Goal: Information Seeking & Learning: Learn about a topic

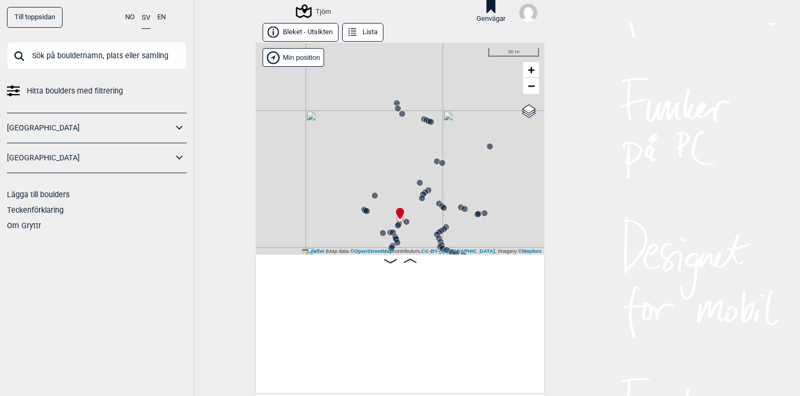
scroll to position [0, 904]
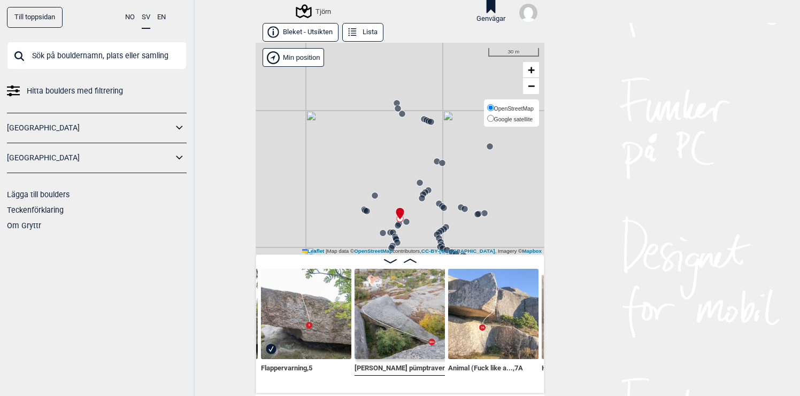
click at [531, 117] on span "Google satellite" at bounding box center [513, 119] width 39 height 6
click at [494, 117] on input "Google satellite" at bounding box center [490, 118] width 7 height 7
radio input "true"
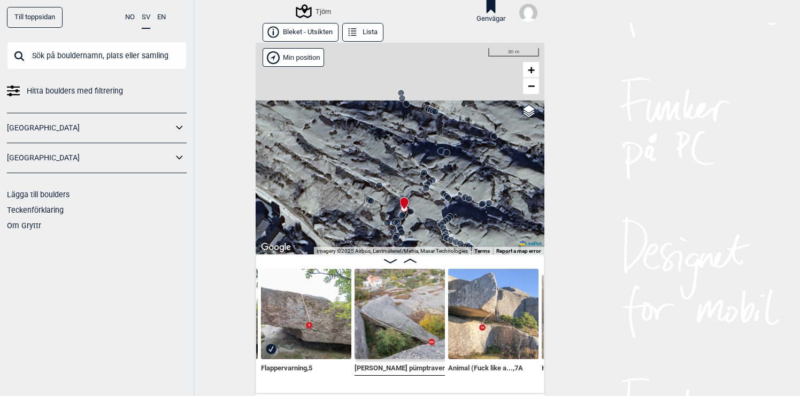
drag, startPoint x: 428, startPoint y: 213, endPoint x: 434, endPoint y: 202, distance: 12.7
click at [434, 202] on div "Tjörn" at bounding box center [400, 149] width 289 height 212
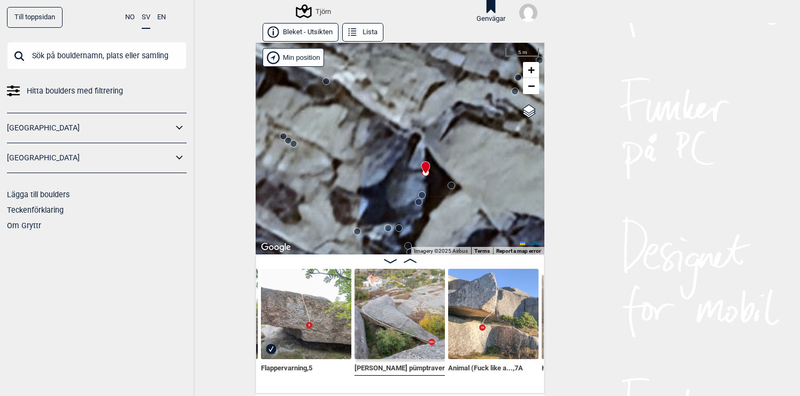
click at [453, 187] on circle at bounding box center [451, 185] width 6 height 6
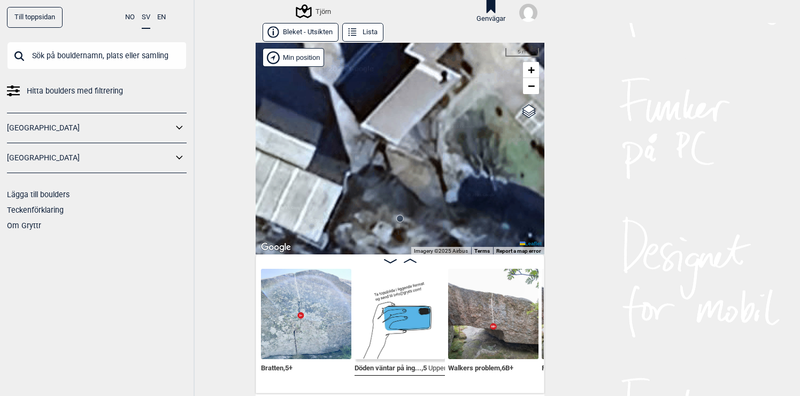
click at [401, 220] on circle at bounding box center [400, 219] width 6 height 6
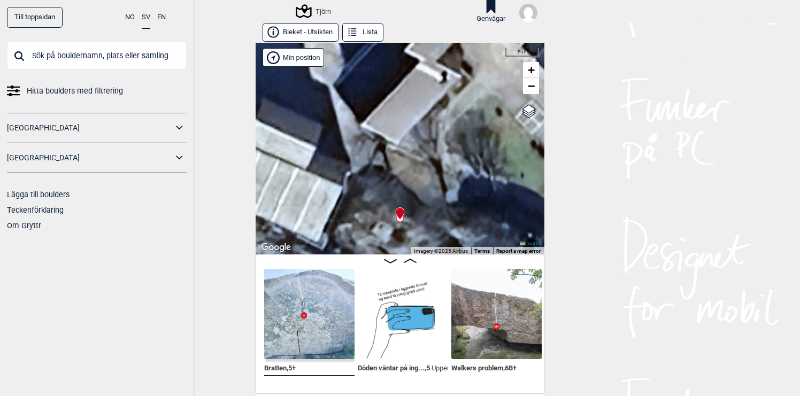
scroll to position [0, 542]
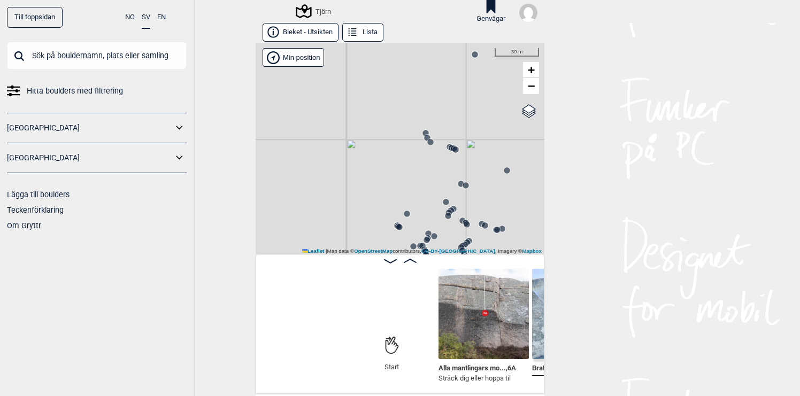
scroll to position [0, 178]
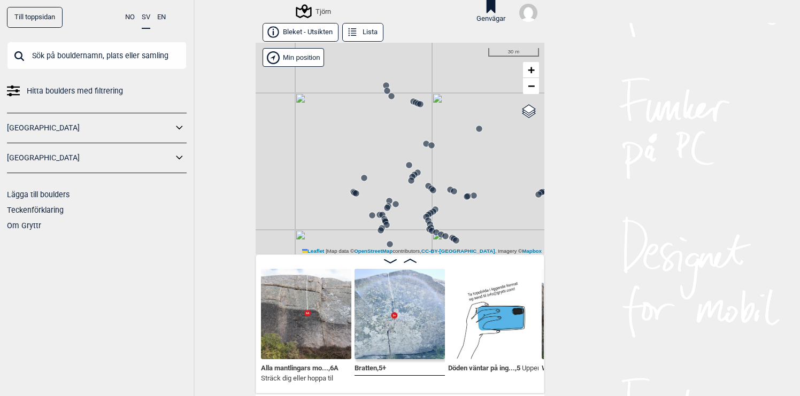
drag, startPoint x: 494, startPoint y: 226, endPoint x: 443, endPoint y: 145, distance: 95.1
click at [443, 145] on div "Tjörn" at bounding box center [400, 149] width 289 height 212
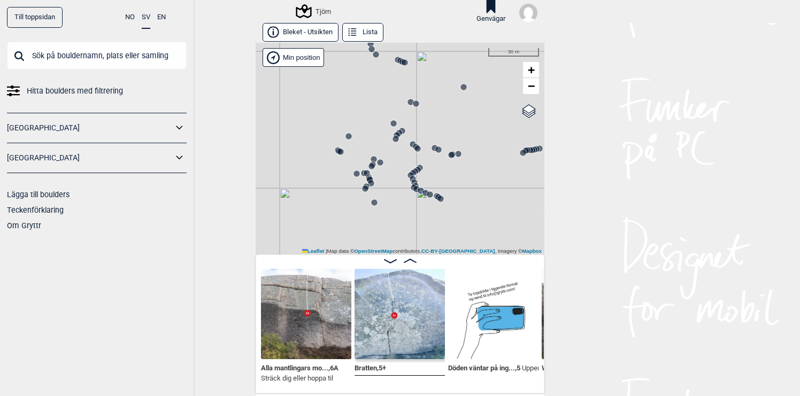
drag, startPoint x: 467, startPoint y: 156, endPoint x: 445, endPoint y: 132, distance: 33.3
click at [447, 135] on div "Tjörn" at bounding box center [400, 149] width 289 height 212
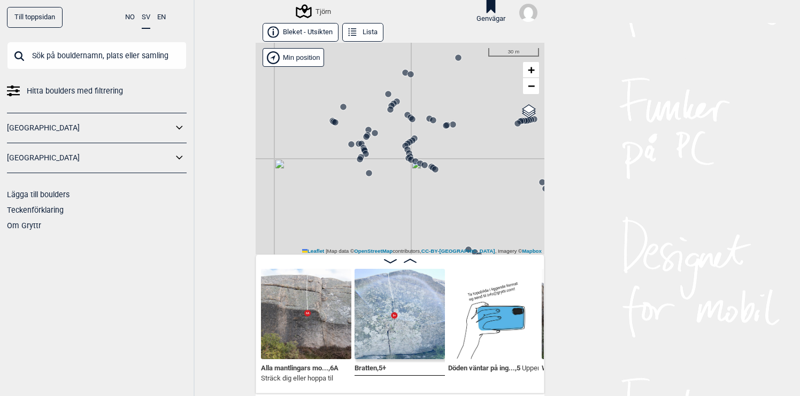
drag, startPoint x: 393, startPoint y: 170, endPoint x: 418, endPoint y: 170, distance: 24.6
click at [416, 170] on div "Tjörn" at bounding box center [400, 149] width 289 height 212
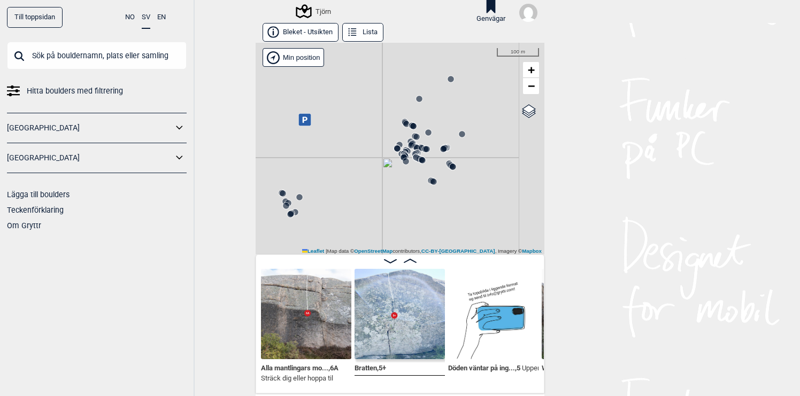
drag, startPoint x: 412, startPoint y: 173, endPoint x: 414, endPoint y: 107, distance: 65.3
click at [413, 109] on div "Tjörn" at bounding box center [400, 149] width 289 height 212
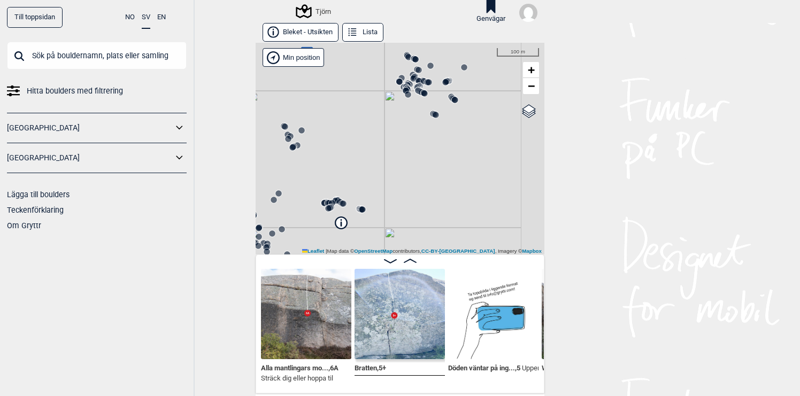
drag, startPoint x: 393, startPoint y: 152, endPoint x: 431, endPoint y: 110, distance: 56.4
click at [430, 111] on div "Tjörn" at bounding box center [400, 149] width 289 height 212
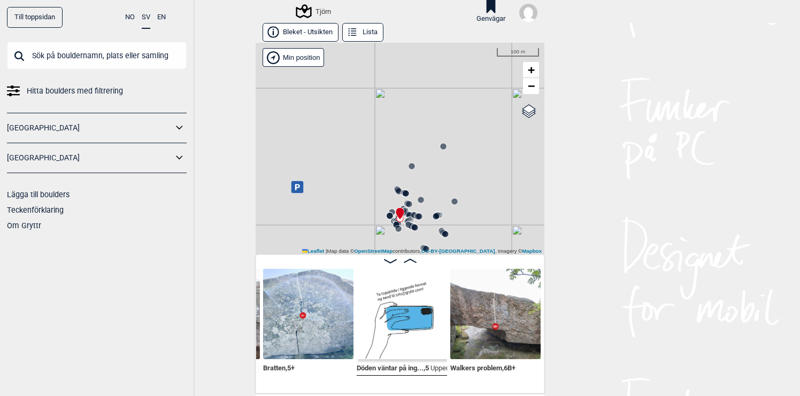
scroll to position [0, 274]
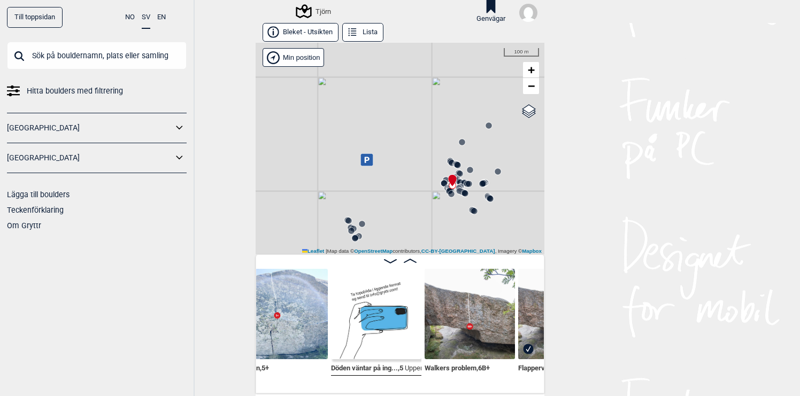
scroll to position [0, 295]
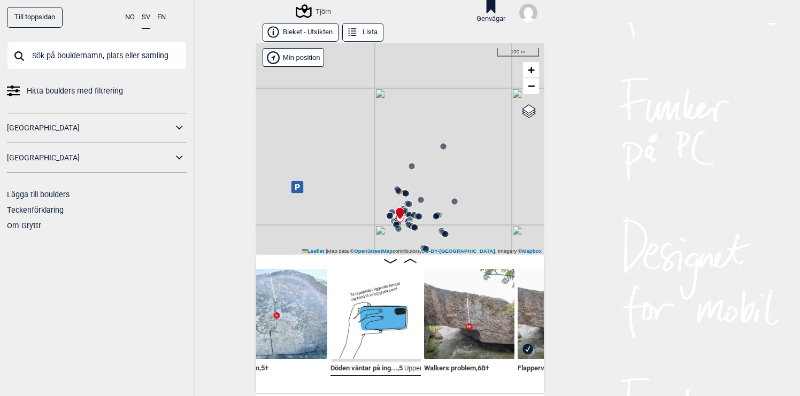
click at [380, 328] on img at bounding box center [376, 314] width 90 height 90
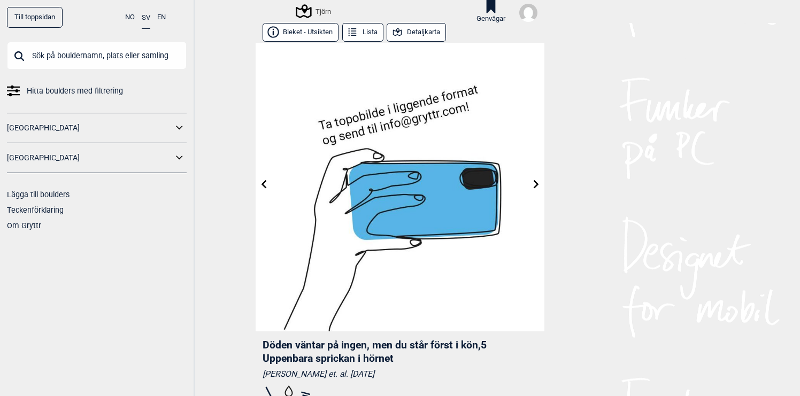
click at [429, 33] on button "Detaljkarta" at bounding box center [416, 32] width 59 height 19
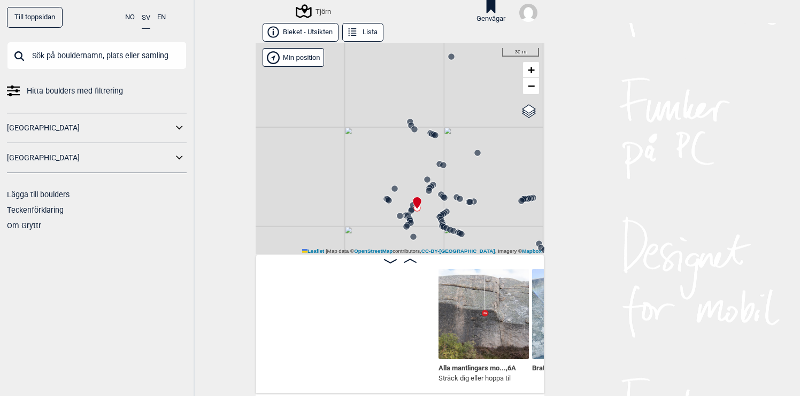
scroll to position [0, 271]
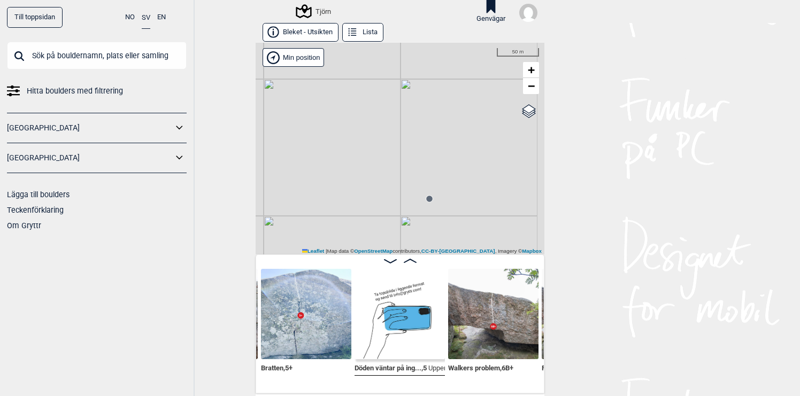
drag, startPoint x: 490, startPoint y: 181, endPoint x: 382, endPoint y: 180, distance: 107.5
click at [383, 180] on div "Tjörn" at bounding box center [400, 149] width 289 height 212
drag, startPoint x: 387, startPoint y: 173, endPoint x: 349, endPoint y: 173, distance: 38.0
click at [349, 173] on div "Tjörn" at bounding box center [400, 149] width 289 height 212
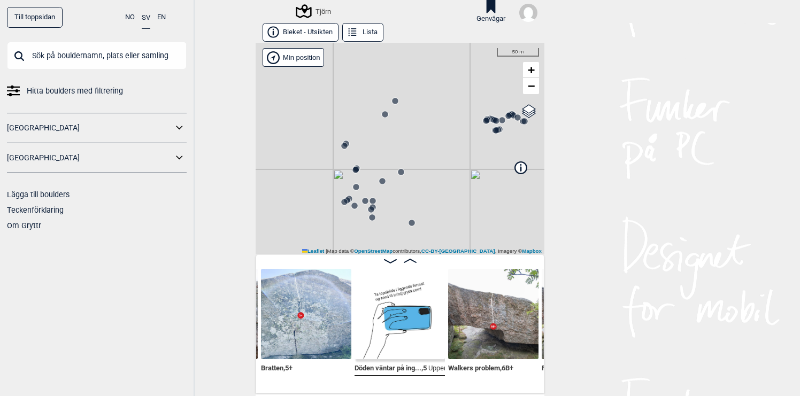
drag, startPoint x: 421, startPoint y: 181, endPoint x: 401, endPoint y: 129, distance: 55.7
click at [401, 129] on div "Tjörn" at bounding box center [400, 149] width 289 height 212
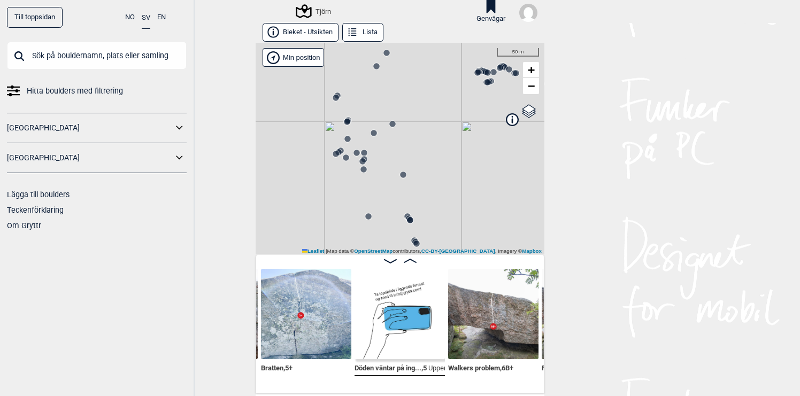
drag, startPoint x: 425, startPoint y: 127, endPoint x: 423, endPoint y: 93, distance: 34.3
click at [423, 95] on div "Tjörn" at bounding box center [400, 149] width 289 height 212
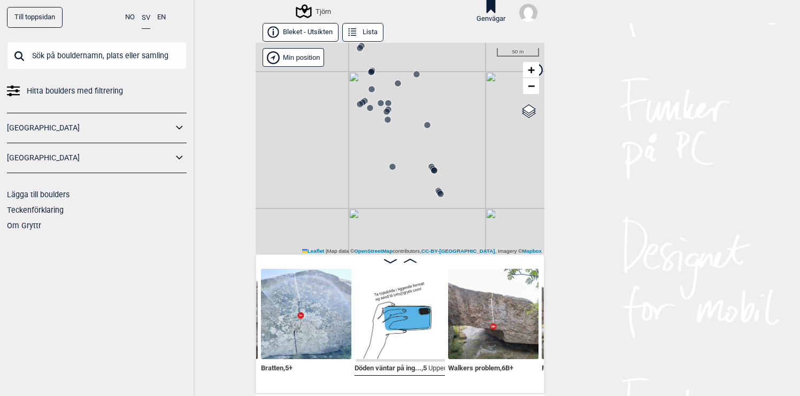
drag, startPoint x: 434, startPoint y: 123, endPoint x: 460, endPoint y: 111, distance: 29.4
click at [460, 111] on div "Tjörn" at bounding box center [400, 149] width 289 height 212
click at [523, 119] on span "Google satellite" at bounding box center [513, 119] width 39 height 6
click at [494, 119] on input "Google satellite" at bounding box center [490, 118] width 7 height 7
radio input "true"
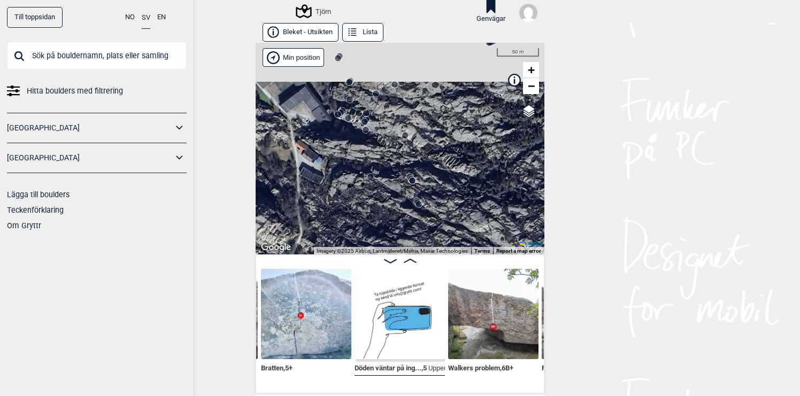
drag, startPoint x: 486, startPoint y: 167, endPoint x: 442, endPoint y: 100, distance: 80.4
click at [442, 100] on div "Tjörn" at bounding box center [400, 149] width 289 height 212
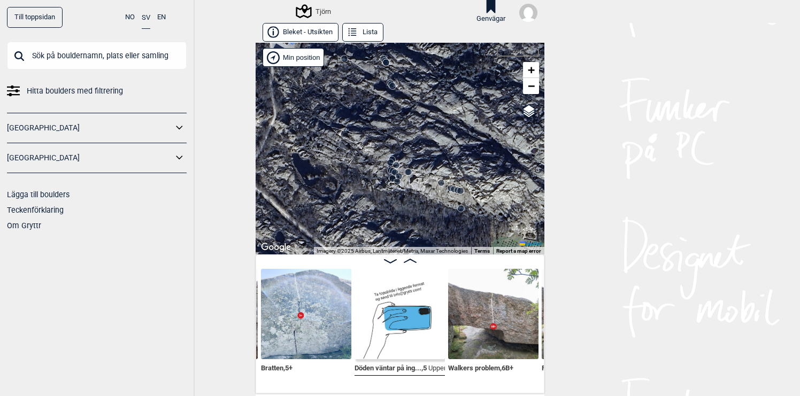
drag, startPoint x: 444, startPoint y: 155, endPoint x: 445, endPoint y: 93, distance: 62.0
click at [444, 94] on div "Tjörn" at bounding box center [400, 149] width 289 height 212
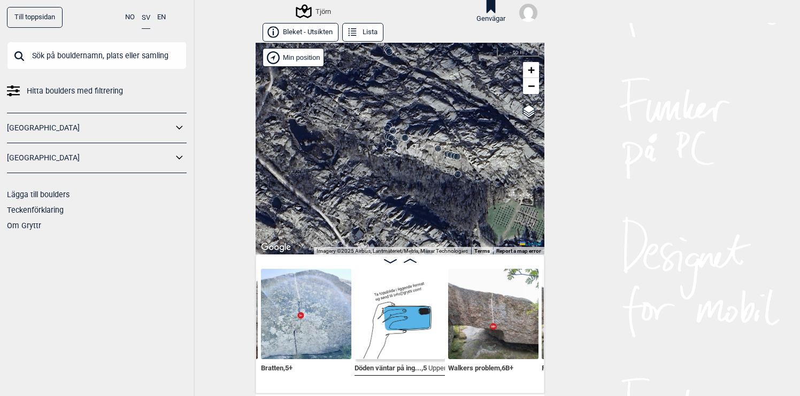
click at [446, 143] on div "Tjörn" at bounding box center [400, 149] width 289 height 212
click at [532, 70] on span "+" at bounding box center [531, 69] width 7 height 13
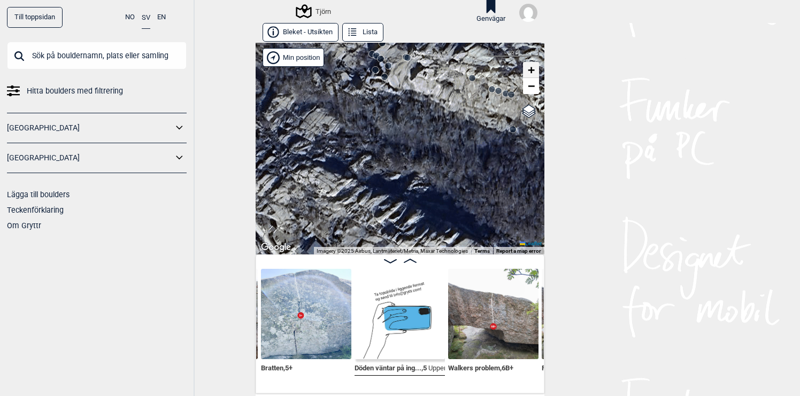
click at [532, 70] on span "+" at bounding box center [531, 69] width 7 height 13
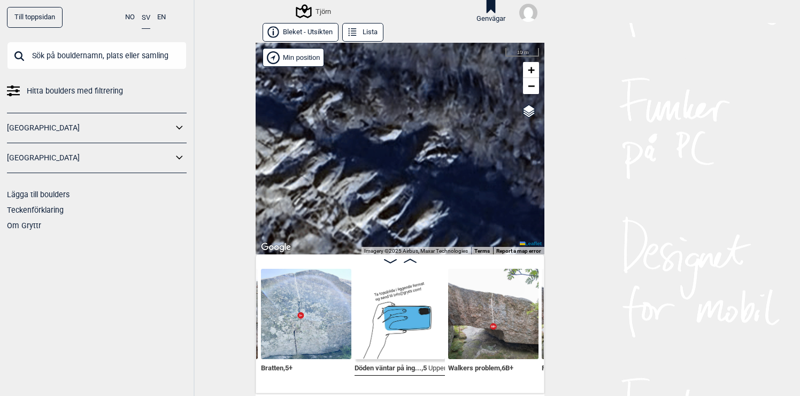
drag, startPoint x: 439, startPoint y: 85, endPoint x: 443, endPoint y: 153, distance: 68.6
click at [443, 153] on div "Tjörn" at bounding box center [400, 149] width 289 height 212
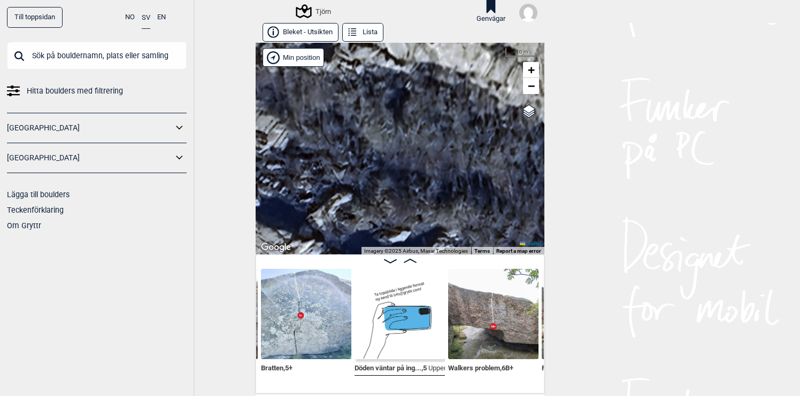
drag, startPoint x: 433, startPoint y: 109, endPoint x: 451, endPoint y: 194, distance: 87.6
click at [449, 190] on div "Tjörn" at bounding box center [400, 149] width 289 height 212
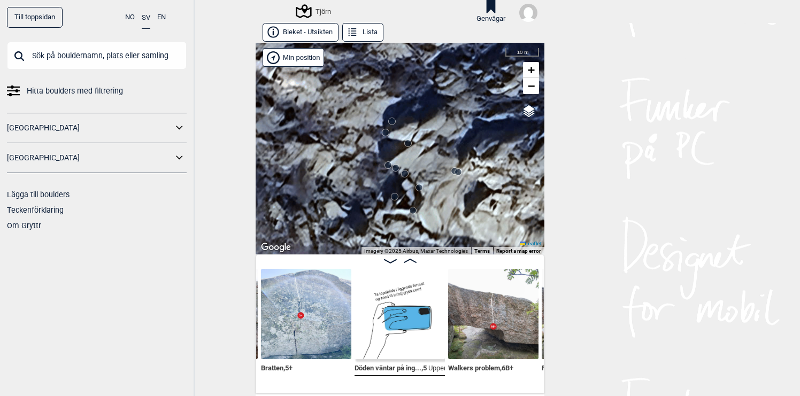
drag, startPoint x: 435, startPoint y: 151, endPoint x: 436, endPoint y: 189, distance: 38.0
click at [436, 189] on div "Tjörn" at bounding box center [400, 149] width 289 height 212
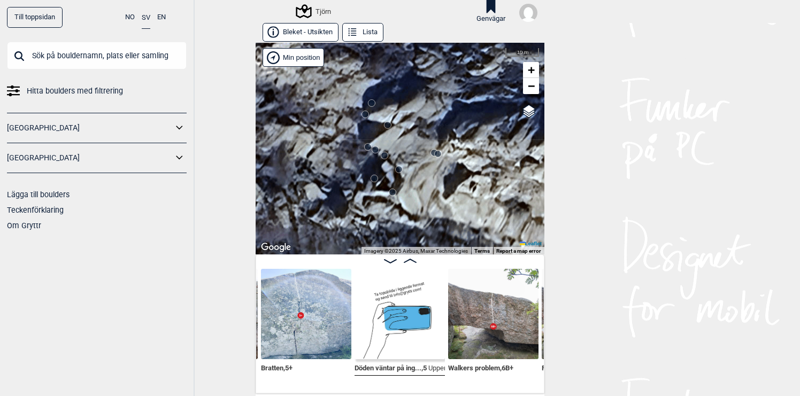
drag, startPoint x: 440, startPoint y: 172, endPoint x: 420, endPoint y: 153, distance: 27.3
click at [420, 153] on div "Tjörn" at bounding box center [400, 149] width 289 height 212
click at [399, 170] on circle at bounding box center [399, 169] width 6 height 6
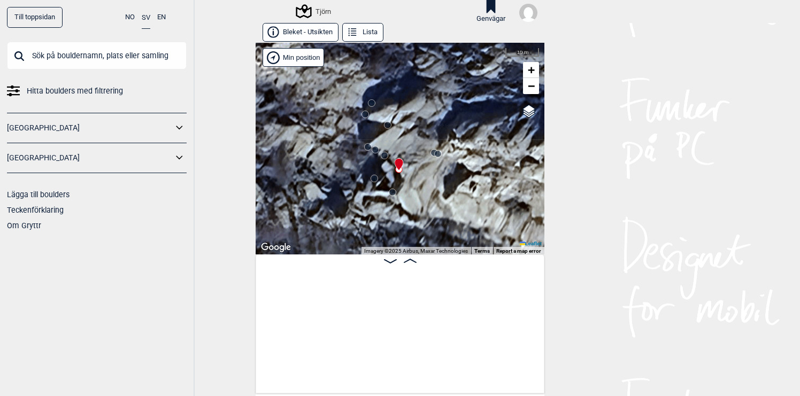
scroll to position [0, 13483]
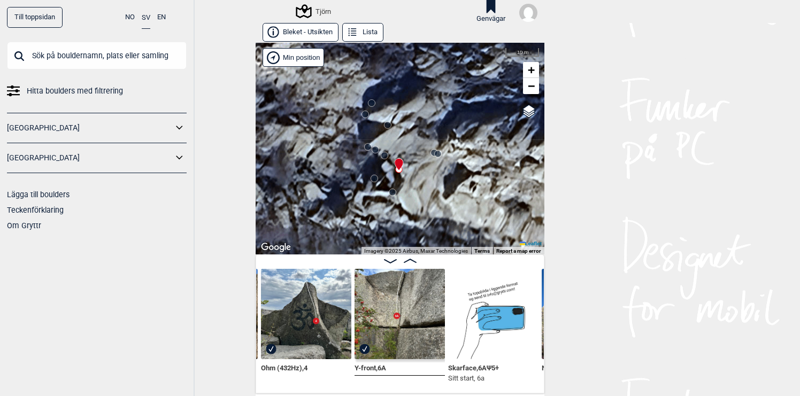
click at [393, 192] on circle at bounding box center [392, 192] width 6 height 6
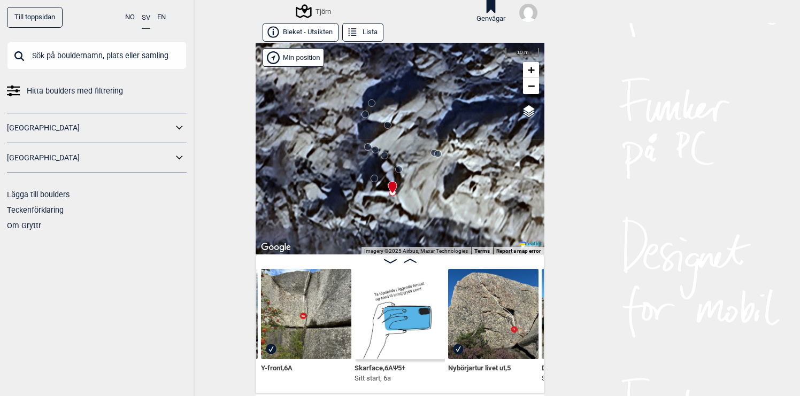
click at [376, 150] on circle at bounding box center [375, 150] width 6 height 6
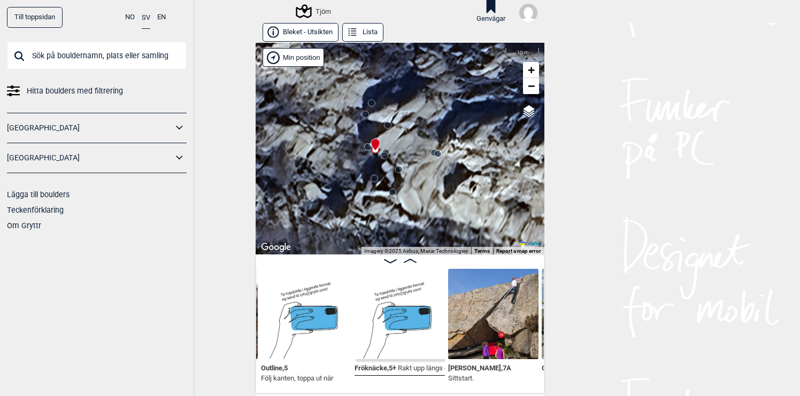
click at [368, 148] on circle at bounding box center [368, 147] width 6 height 6
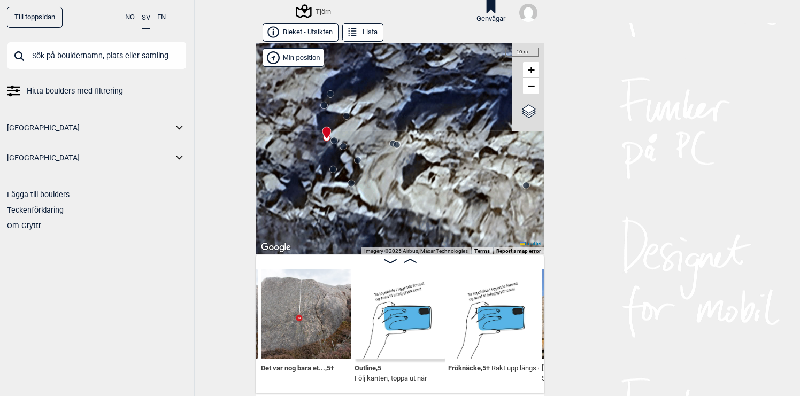
drag, startPoint x: 431, startPoint y: 191, endPoint x: 375, endPoint y: 152, distance: 67.8
click at [375, 152] on div "Tjörn" at bounding box center [400, 149] width 289 height 212
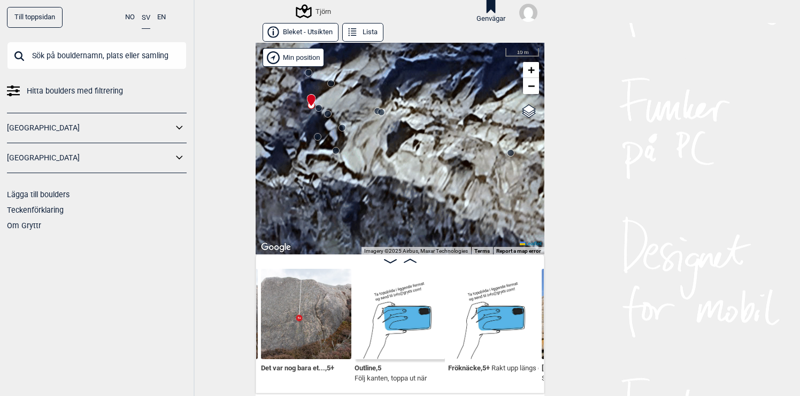
drag, startPoint x: 417, startPoint y: 178, endPoint x: 375, endPoint y: 168, distance: 42.8
click at [375, 168] on div "Tjörn" at bounding box center [400, 149] width 289 height 212
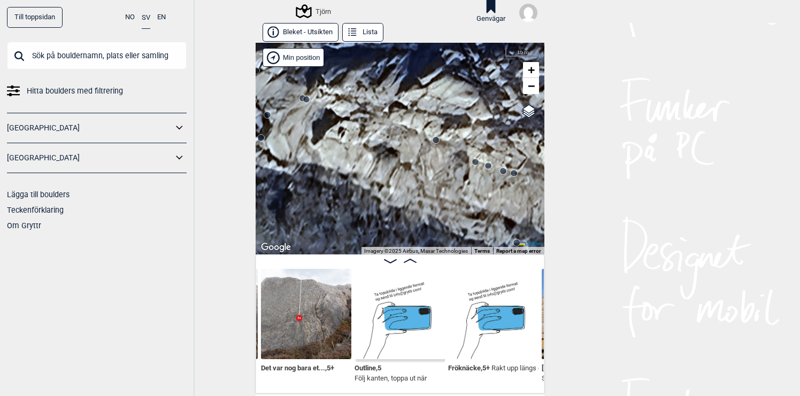
click at [436, 142] on circle at bounding box center [436, 140] width 6 height 6
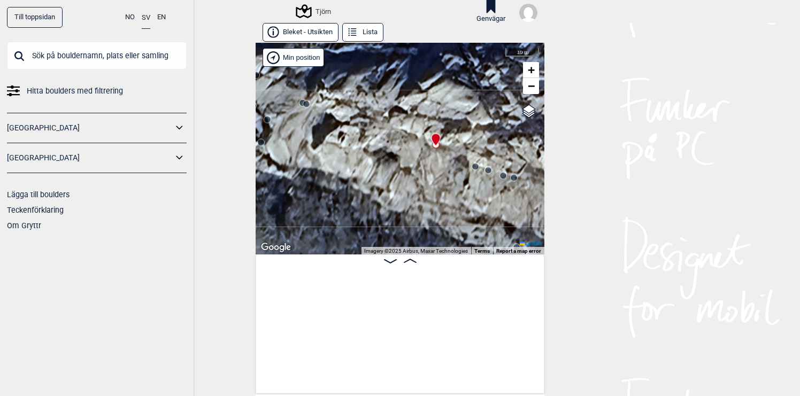
scroll to position [0, 14148]
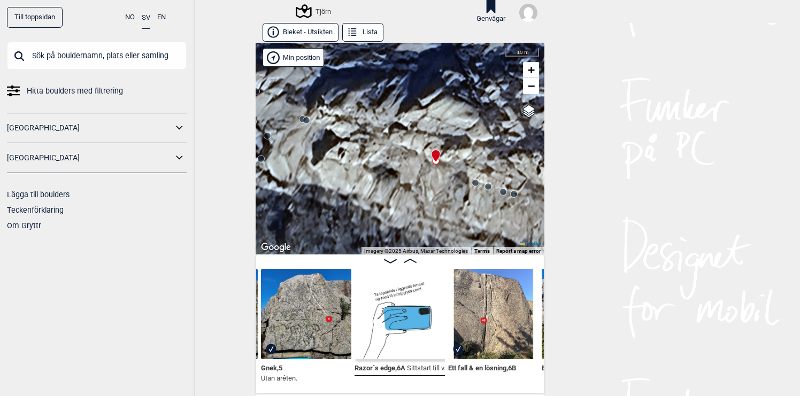
drag, startPoint x: 454, startPoint y: 193, endPoint x: 403, endPoint y: 176, distance: 53.1
click at [403, 176] on div "Tjörn" at bounding box center [400, 149] width 289 height 212
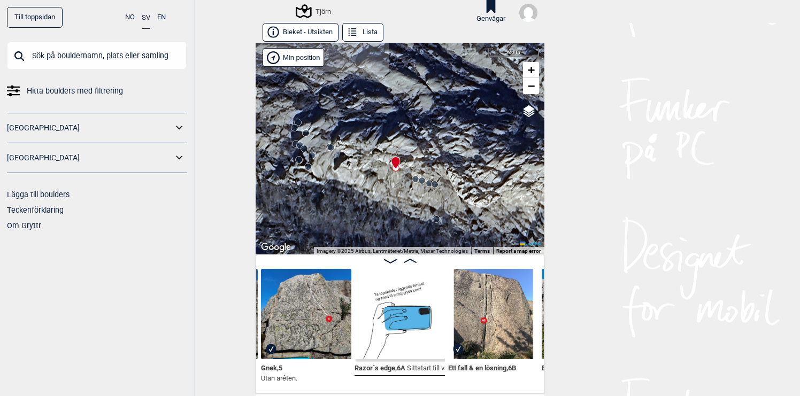
drag, startPoint x: 442, startPoint y: 209, endPoint x: 419, endPoint y: 188, distance: 30.7
click at [419, 188] on div "Tjörn" at bounding box center [400, 149] width 289 height 212
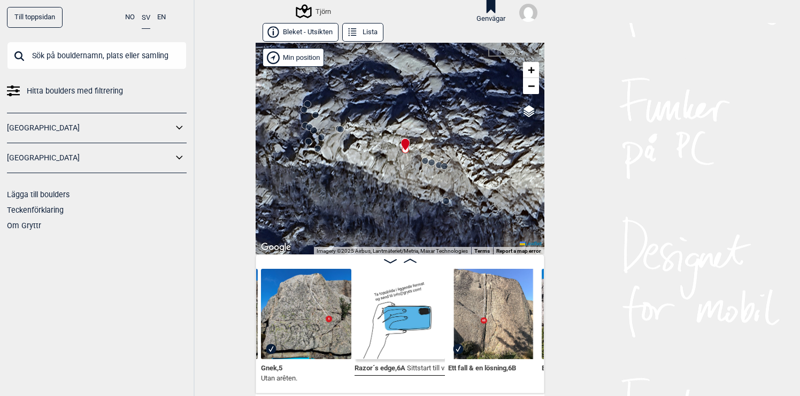
drag, startPoint x: 372, startPoint y: 191, endPoint x: 395, endPoint y: 190, distance: 23.6
click at [395, 190] on div "Tjörn" at bounding box center [400, 149] width 289 height 212
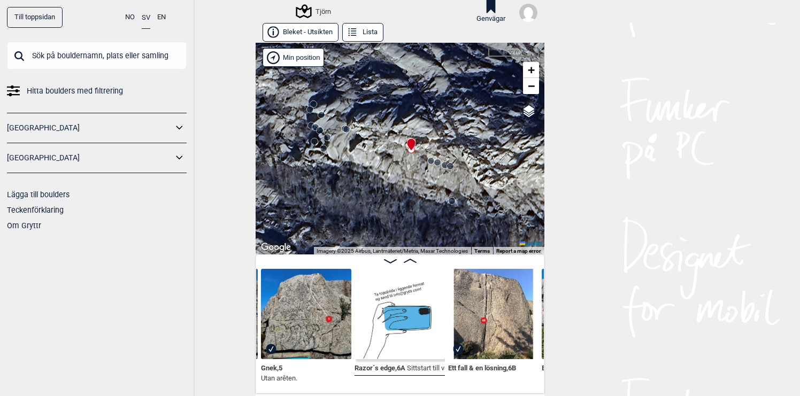
drag, startPoint x: 340, startPoint y: 196, endPoint x: 447, endPoint y: 196, distance: 107.0
click at [447, 196] on div "Tjörn" at bounding box center [400, 149] width 289 height 212
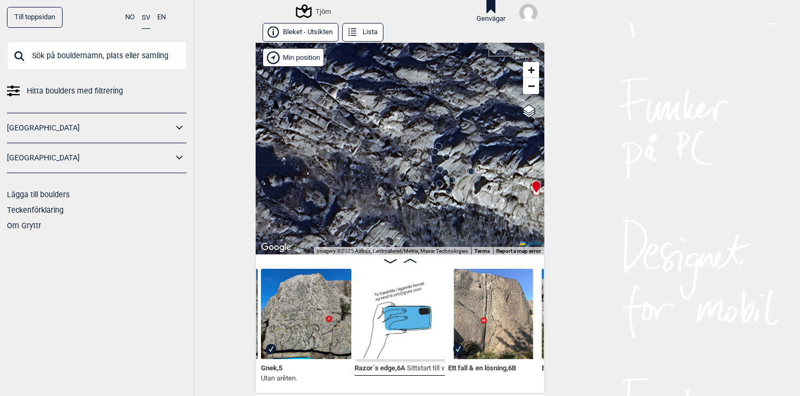
drag, startPoint x: 427, startPoint y: 174, endPoint x: 427, endPoint y: 217, distance: 42.3
click at [427, 217] on div "Tjörn" at bounding box center [400, 149] width 289 height 212
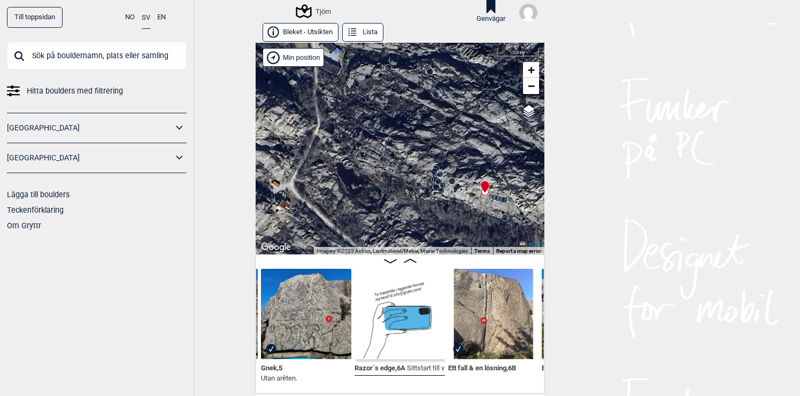
drag, startPoint x: 439, startPoint y: 178, endPoint x: 411, endPoint y: 244, distance: 71.9
click at [433, 185] on icon at bounding box center [437, 180] width 9 height 9
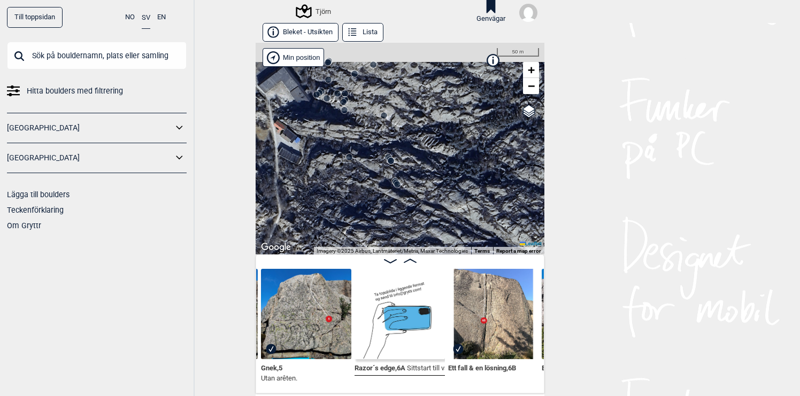
drag, startPoint x: 450, startPoint y: 168, endPoint x: 409, endPoint y: 219, distance: 65.4
click at [410, 218] on div "Tjörn" at bounding box center [400, 149] width 289 height 212
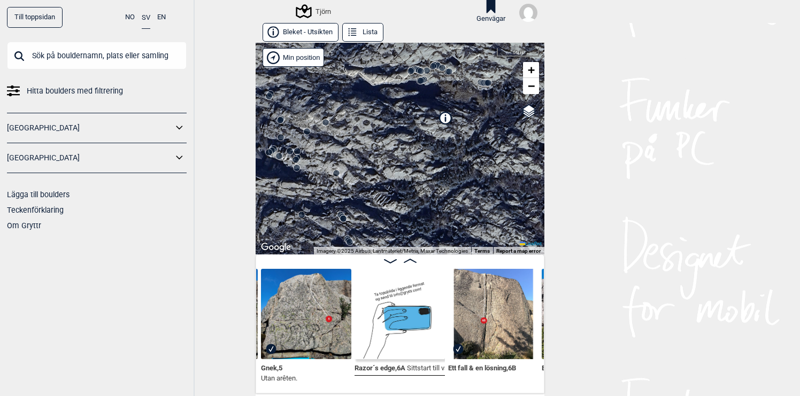
drag, startPoint x: 443, startPoint y: 168, endPoint x: 401, endPoint y: 211, distance: 60.5
click at [401, 211] on div "Tjörn" at bounding box center [400, 149] width 289 height 212
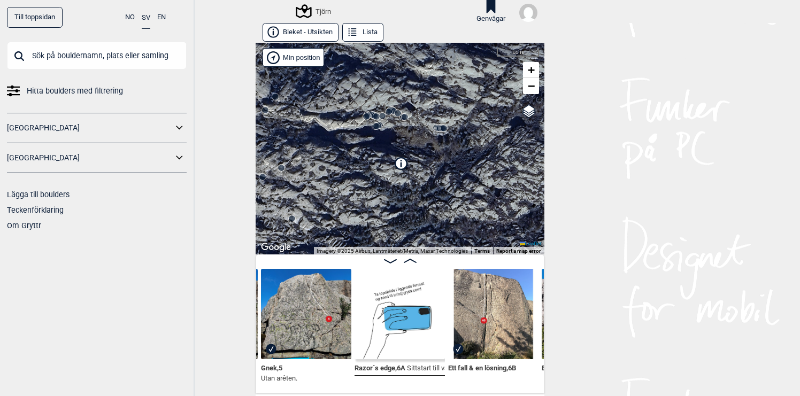
drag, startPoint x: 448, startPoint y: 169, endPoint x: 389, endPoint y: 234, distance: 87.9
click at [389, 234] on div "Tjörn" at bounding box center [400, 149] width 289 height 212
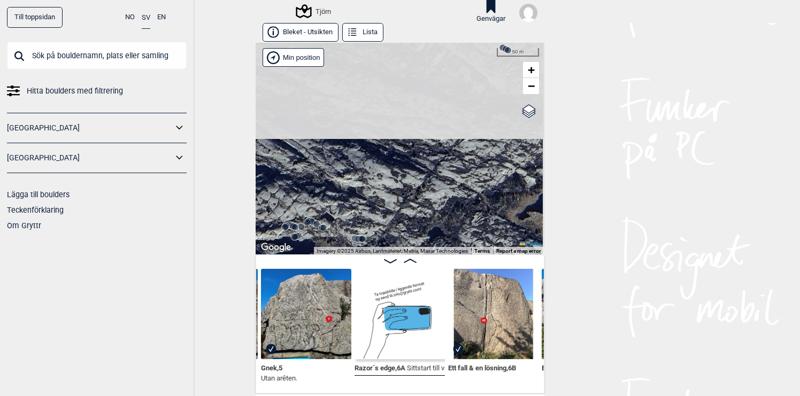
drag, startPoint x: 423, startPoint y: 167, endPoint x: 409, endPoint y: 221, distance: 56.4
click at [409, 212] on div "Tjörn" at bounding box center [400, 149] width 289 height 212
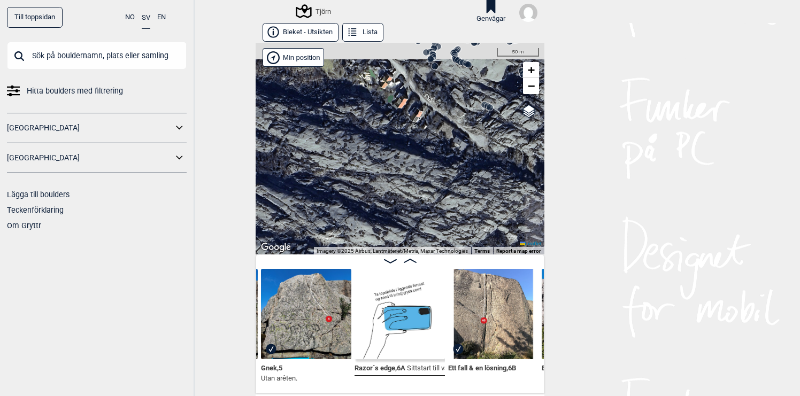
drag, startPoint x: 415, startPoint y: 171, endPoint x: 415, endPoint y: 220, distance: 48.7
click at [415, 217] on div "Tjörn" at bounding box center [400, 149] width 289 height 212
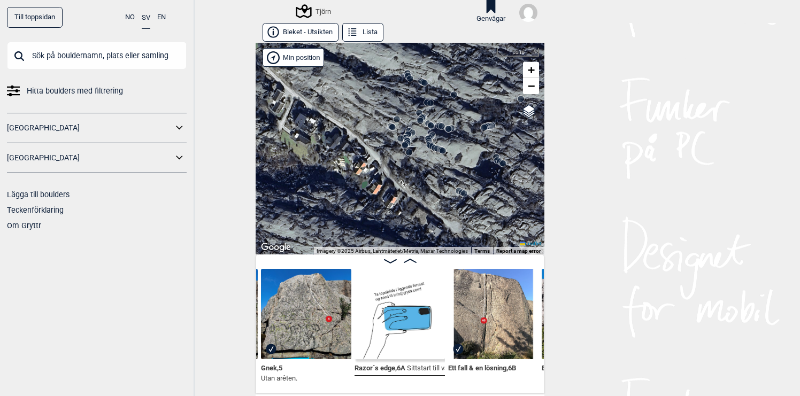
drag, startPoint x: 462, startPoint y: 149, endPoint x: 426, endPoint y: 173, distance: 42.7
click at [428, 173] on div "Tjörn" at bounding box center [400, 149] width 289 height 212
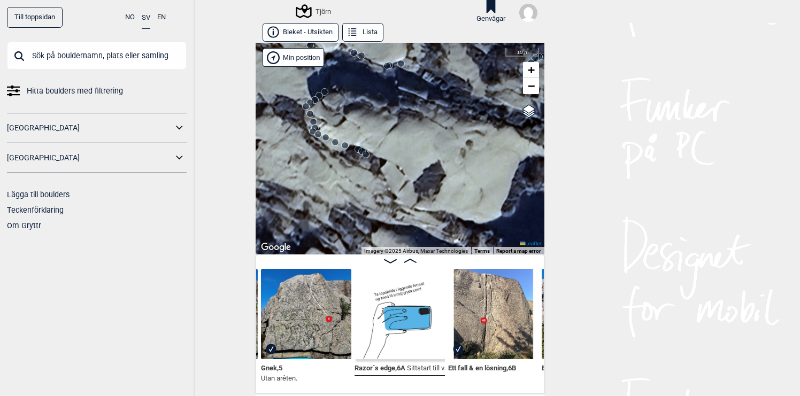
drag, startPoint x: 394, startPoint y: 151, endPoint x: 475, endPoint y: 151, distance: 81.3
click at [472, 151] on div "Tjörn" at bounding box center [400, 149] width 289 height 212
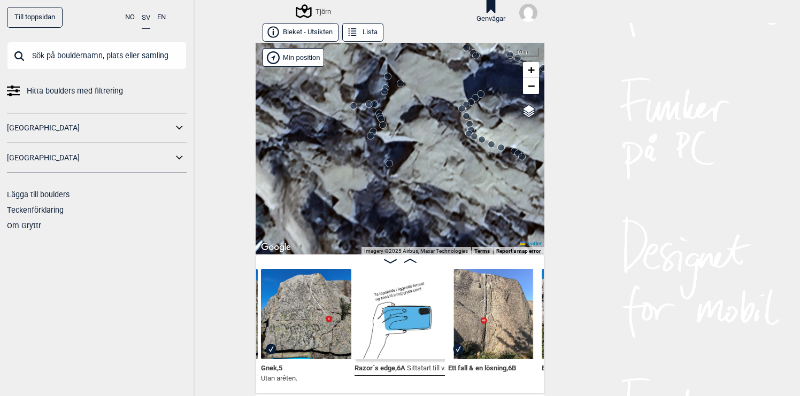
drag, startPoint x: 391, startPoint y: 162, endPoint x: 416, endPoint y: 164, distance: 24.7
click at [416, 164] on div "Tjörn" at bounding box center [400, 149] width 289 height 212
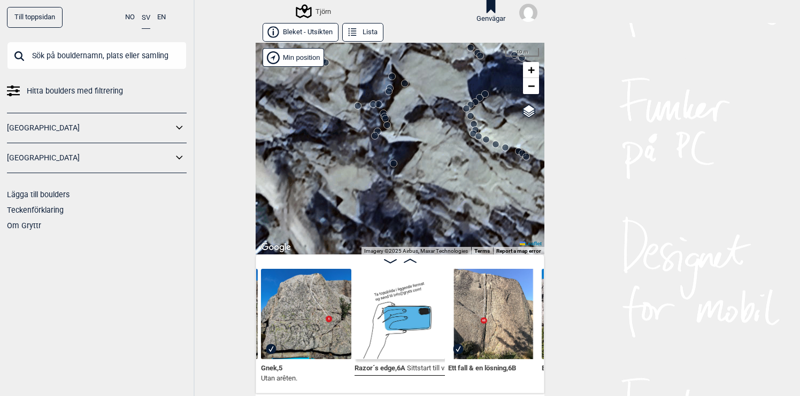
click at [406, 84] on circle at bounding box center [405, 83] width 6 height 6
